Goal: Find specific page/section: Find specific page/section

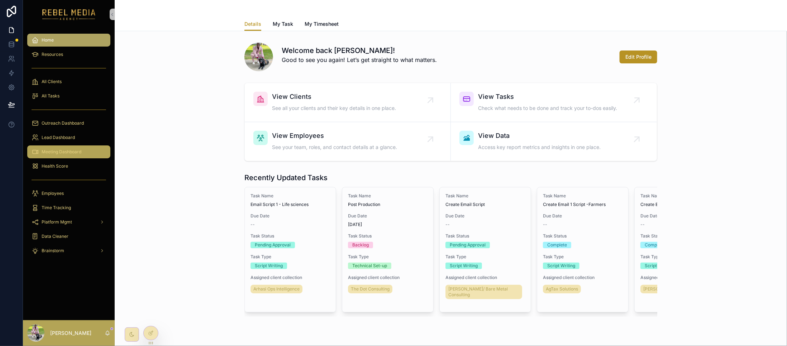
click at [77, 152] on span "Meeting Dashboard" at bounding box center [62, 152] width 40 height 6
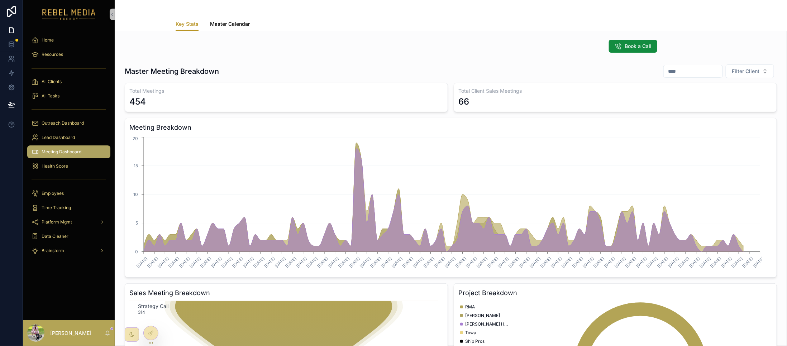
click at [224, 27] on span "Master Calendar" at bounding box center [230, 23] width 40 height 7
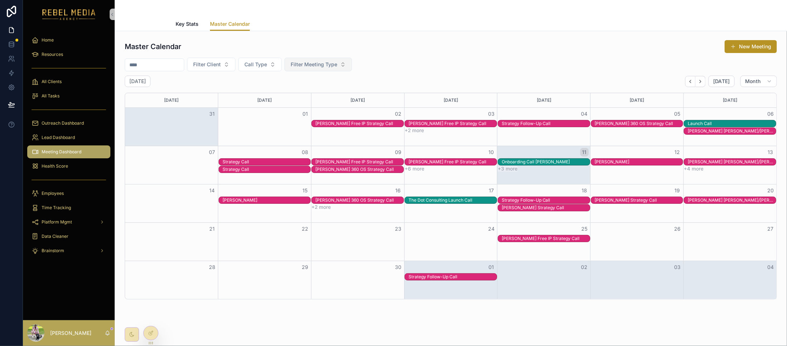
click at [328, 66] on span "Filter Meeting Type" at bounding box center [314, 64] width 47 height 7
click at [314, 119] on div "Client Call" at bounding box center [336, 116] width 86 height 11
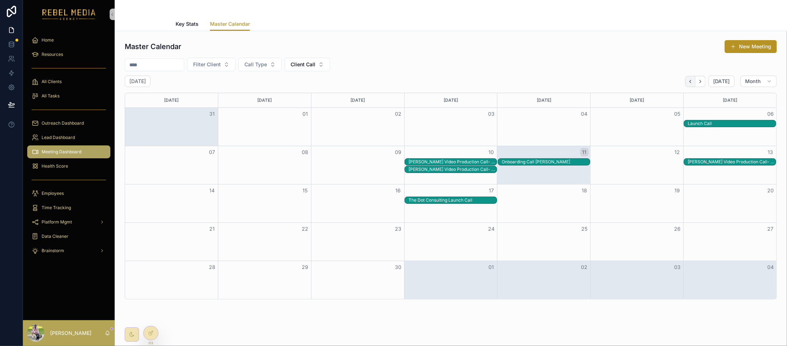
click at [688, 80] on icon "Back" at bounding box center [690, 81] width 5 height 5
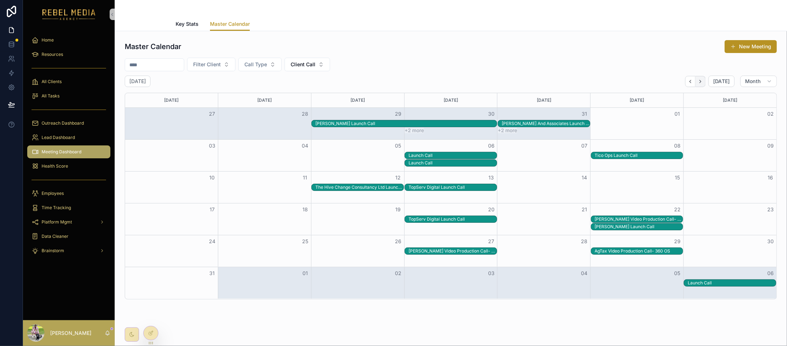
click at [696, 82] on button "Next" at bounding box center [701, 81] width 10 height 11
